Goal: Information Seeking & Learning: Understand process/instructions

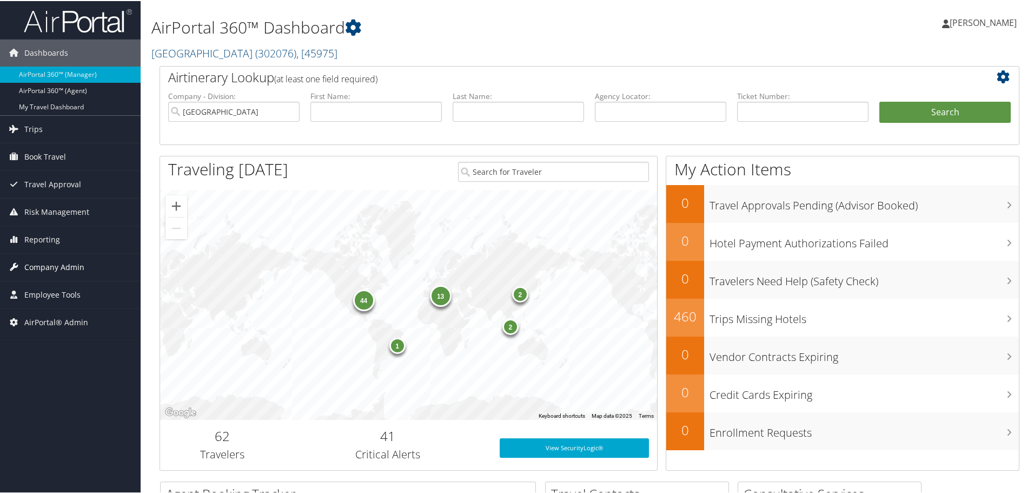
click at [41, 261] on span "Company Admin" at bounding box center [54, 266] width 60 height 27
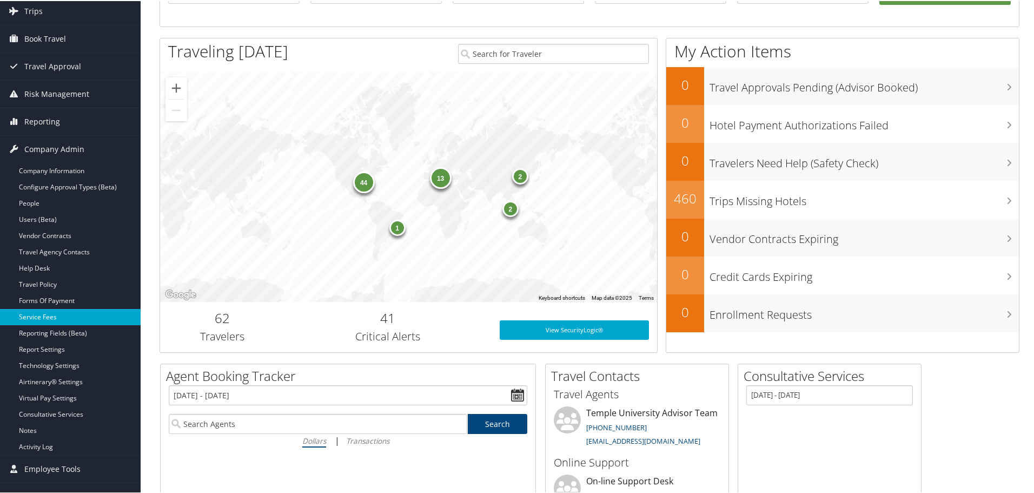
scroll to position [162, 0]
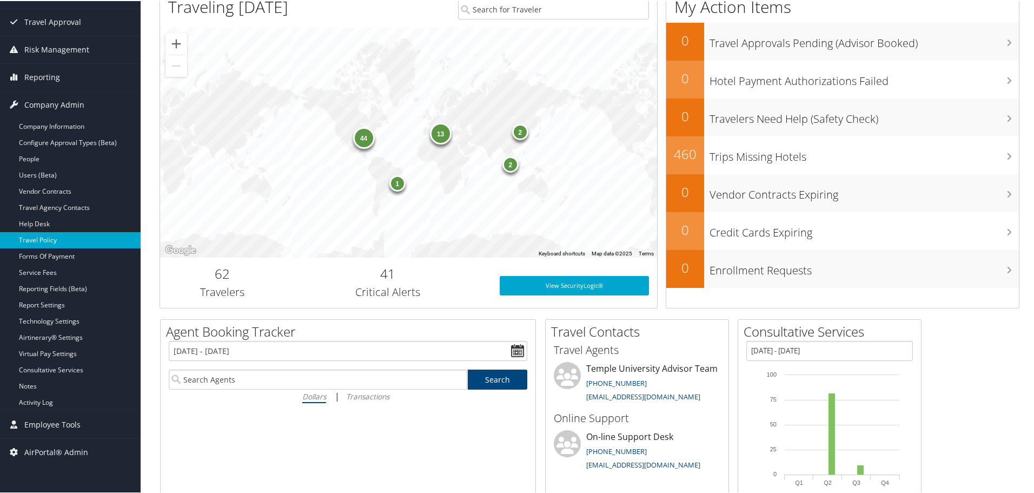
click at [44, 240] on link "Travel Policy" at bounding box center [70, 239] width 141 height 16
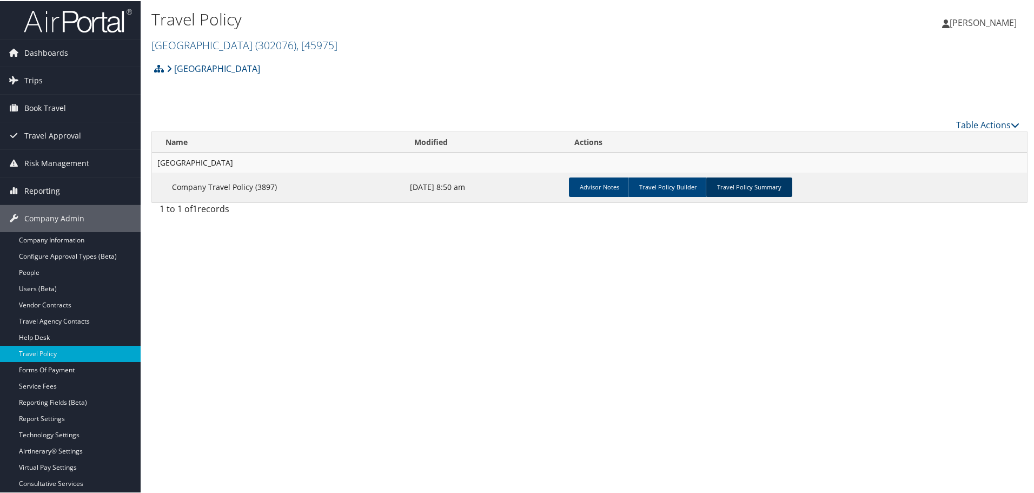
click at [717, 187] on link "Travel Policy Summary" at bounding box center [749, 185] width 87 height 19
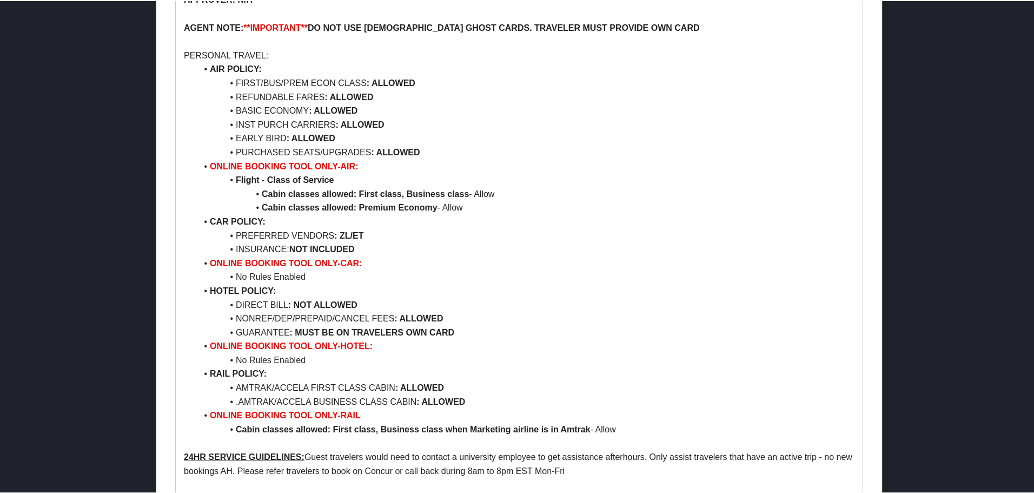
scroll to position [5324, 0]
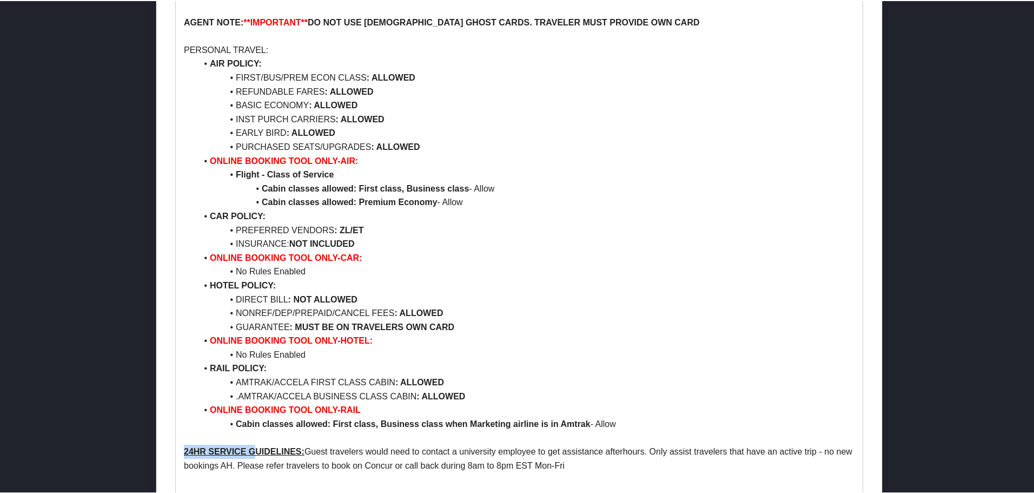
drag, startPoint x: 180, startPoint y: 309, endPoint x: 257, endPoint y: 314, distance: 77.5
click at [355, 443] on p "24HR SERVICE GUIDELINES: Guest travelers would need to contact a university emp…" at bounding box center [519, 457] width 671 height 28
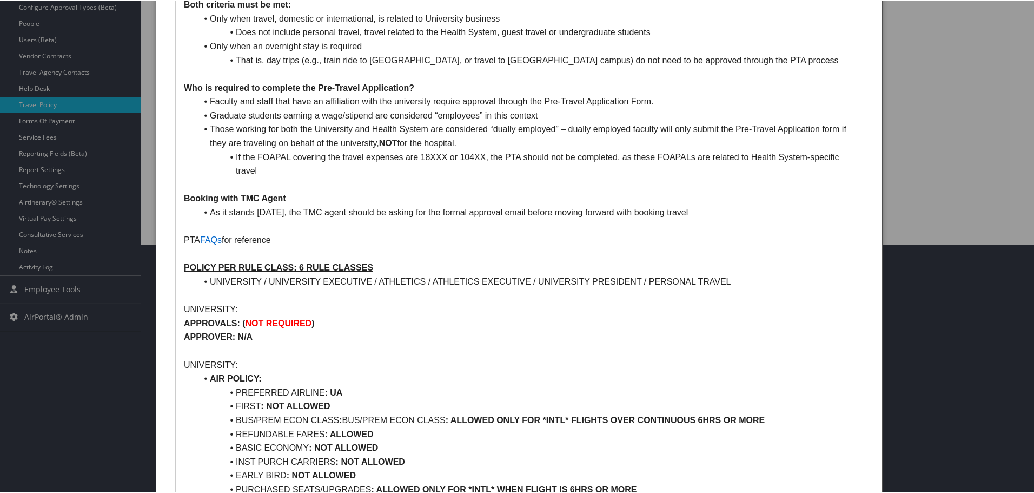
scroll to position [77, 0]
